Goal: Task Accomplishment & Management: Manage account settings

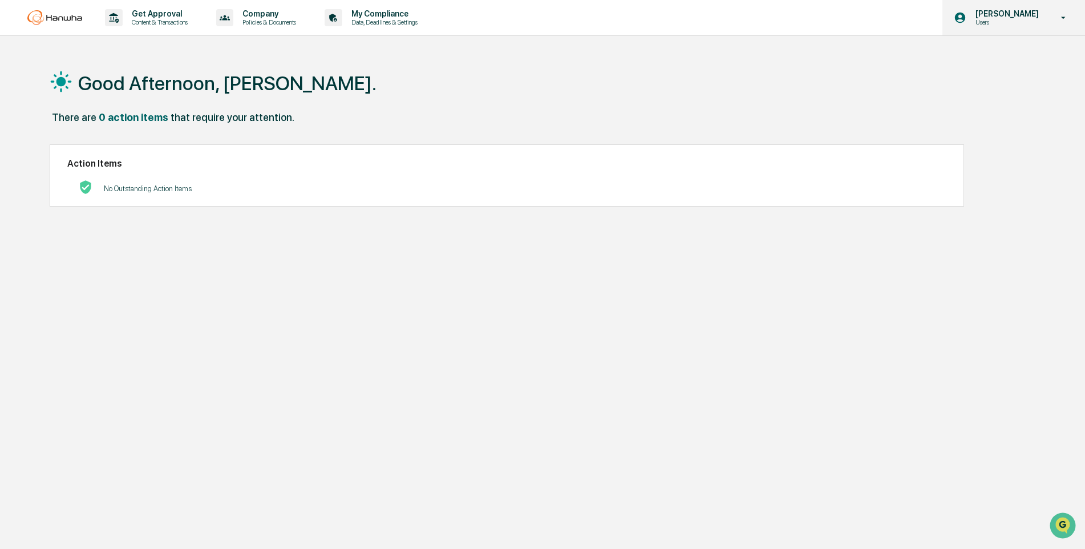
click at [1017, 15] on p "[PERSON_NAME]" at bounding box center [1005, 13] width 78 height 9
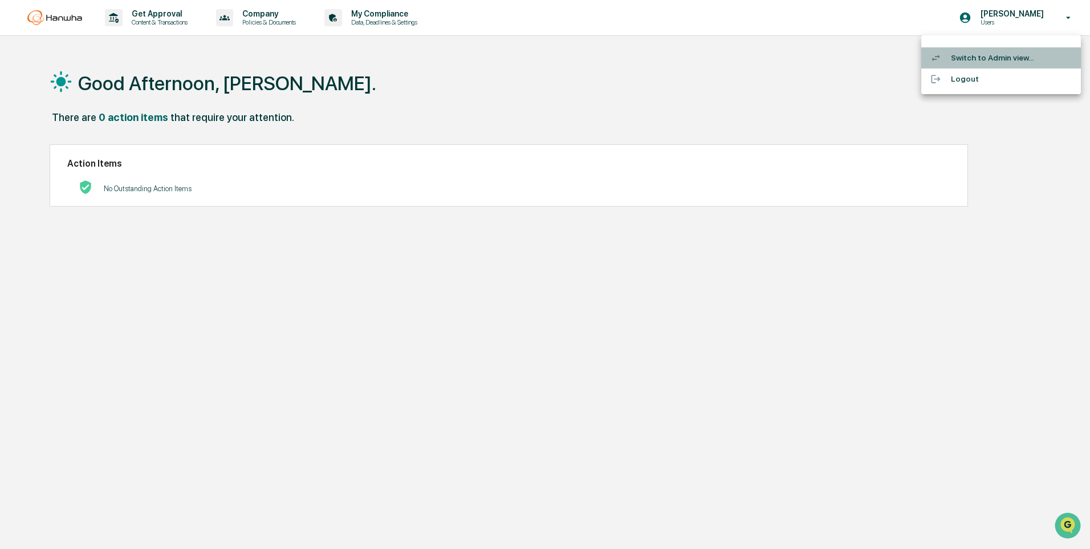
click at [975, 58] on li "Switch to Admin view..." at bounding box center [1002, 57] width 160 height 21
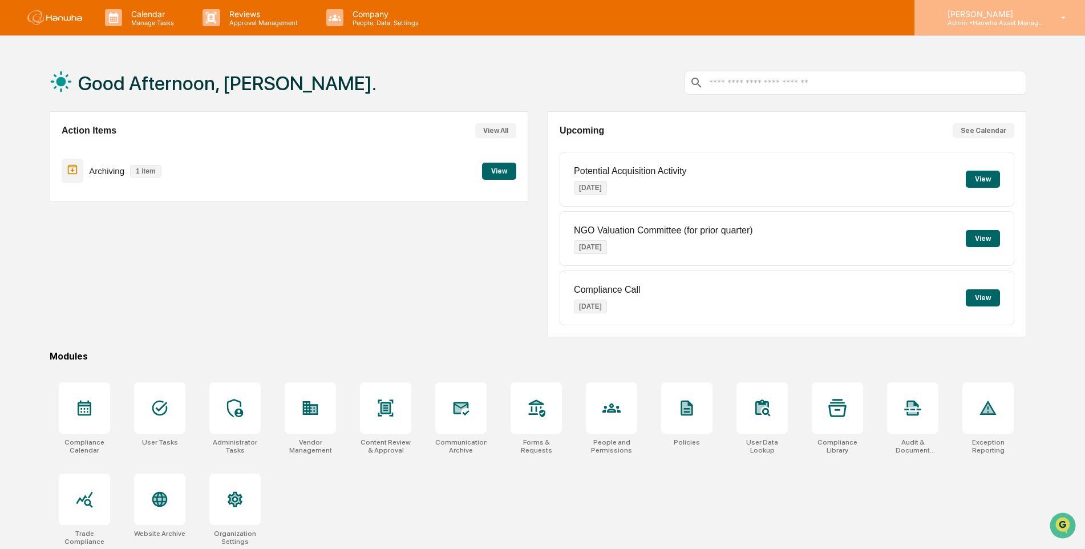
click at [983, 19] on p "Admin • Hanwha Asset Management (USA) Ltd." at bounding box center [991, 23] width 106 height 8
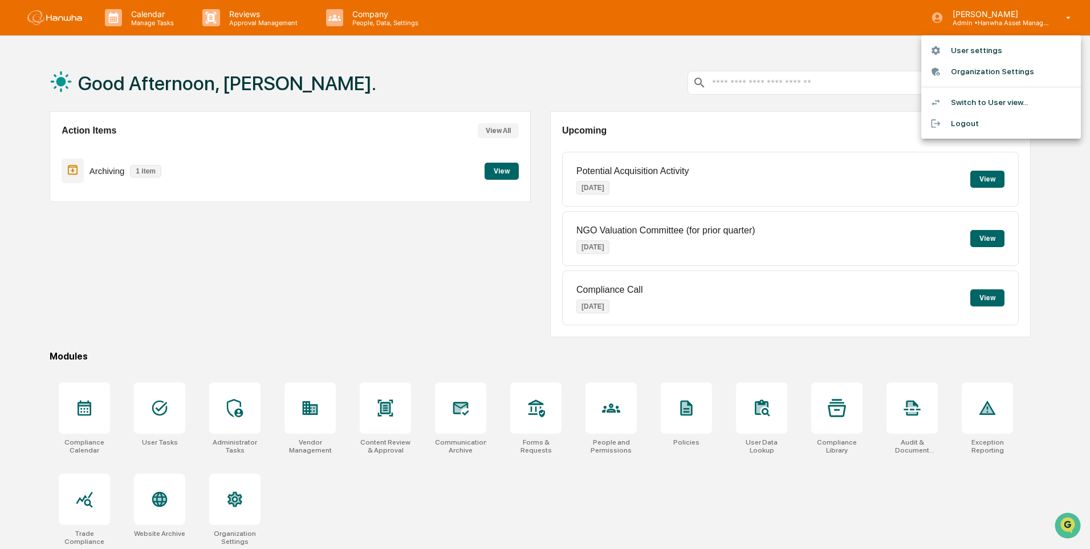
click at [976, 100] on li "Switch to User view..." at bounding box center [1002, 102] width 160 height 21
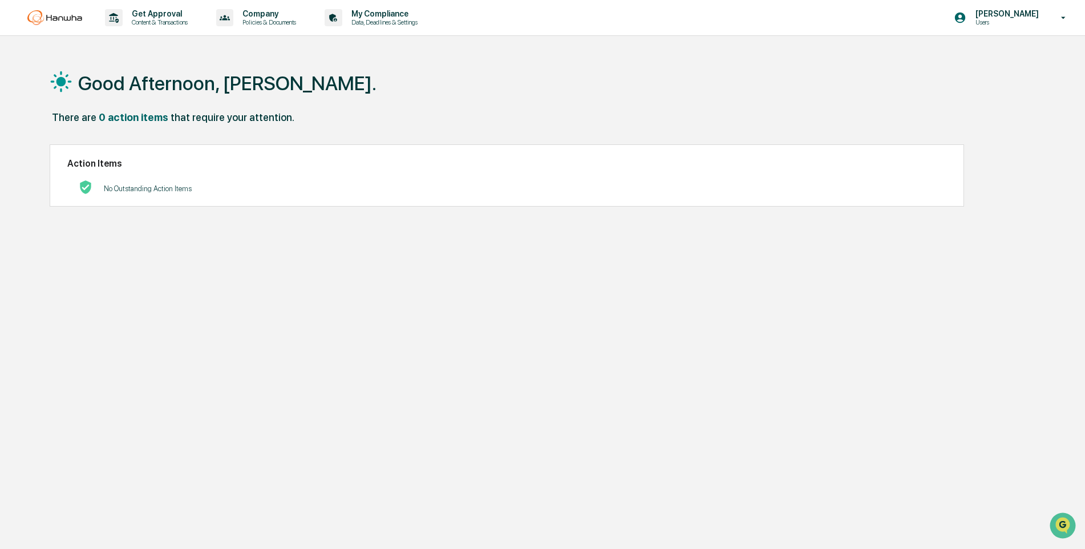
click at [145, 186] on p "No Outstanding Action Items" at bounding box center [148, 188] width 88 height 9
click at [453, 163] on h2 "Action Items" at bounding box center [506, 163] width 879 height 11
click at [256, 333] on div "Good Afternoon, [PERSON_NAME]. There are 0 action items that require your atten…" at bounding box center [538, 328] width 1011 height 549
